Goal: Information Seeking & Learning: Learn about a topic

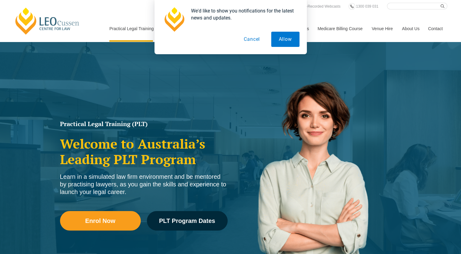
click at [254, 34] on button "Cancel" at bounding box center [251, 39] width 31 height 15
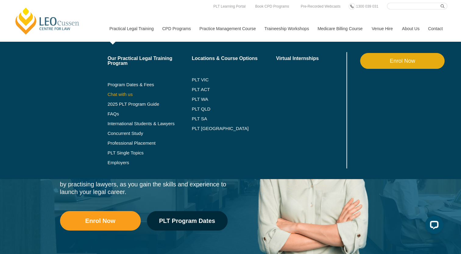
click at [130, 96] on link "Chat with us" at bounding box center [149, 94] width 84 height 5
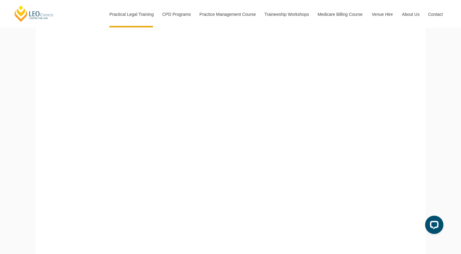
scroll to position [199, 0]
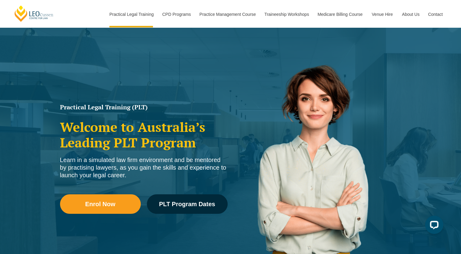
scroll to position [30, 0]
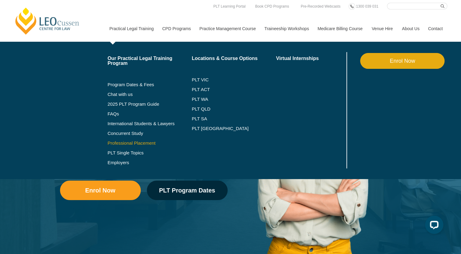
click at [134, 143] on link "Professional Placement" at bounding box center [149, 143] width 84 height 5
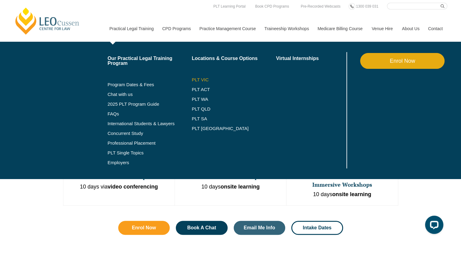
click at [198, 78] on link "PLT VIC" at bounding box center [234, 79] width 84 height 5
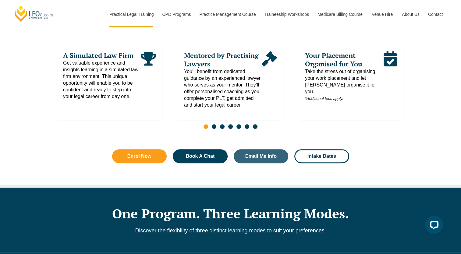
click at [214, 128] on span "Go to slide 2" at bounding box center [214, 126] width 5 height 5
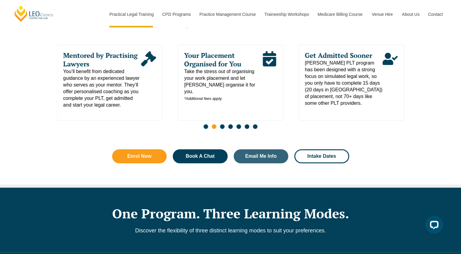
click at [230, 128] on span "Go to slide 4" at bounding box center [230, 126] width 5 height 5
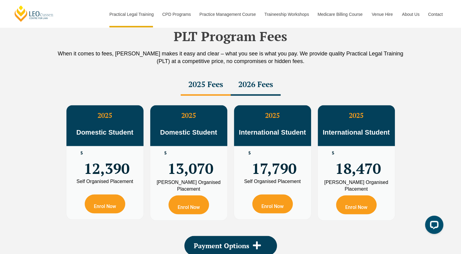
scroll to position [1066, 0]
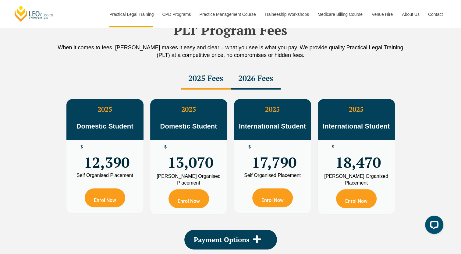
click at [206, 79] on div "2025 Fees" at bounding box center [206, 78] width 50 height 21
click at [265, 78] on div "2026 Fees" at bounding box center [255, 78] width 50 height 21
click at [233, 80] on div "2026 Fees" at bounding box center [255, 78] width 50 height 21
click at [199, 79] on div "2025 Fees" at bounding box center [206, 78] width 50 height 21
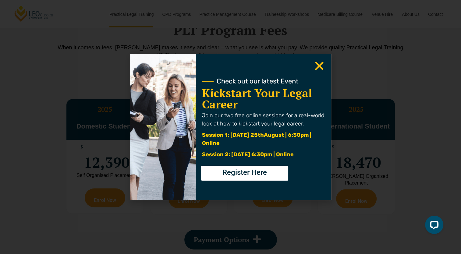
click at [319, 65] on use "Close" at bounding box center [319, 66] width 9 height 9
